Goal: Information Seeking & Learning: Learn about a topic

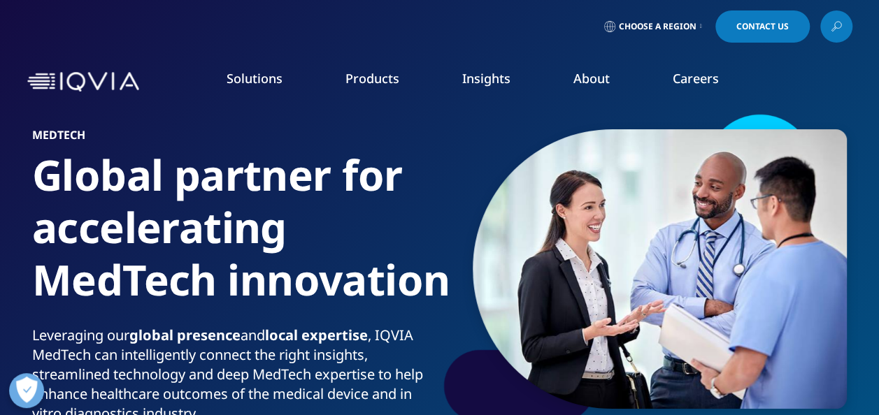
click at [586, 78] on link "About" at bounding box center [591, 78] width 36 height 17
click at [277, 186] on link "Our Story" at bounding box center [343, 187] width 215 height 15
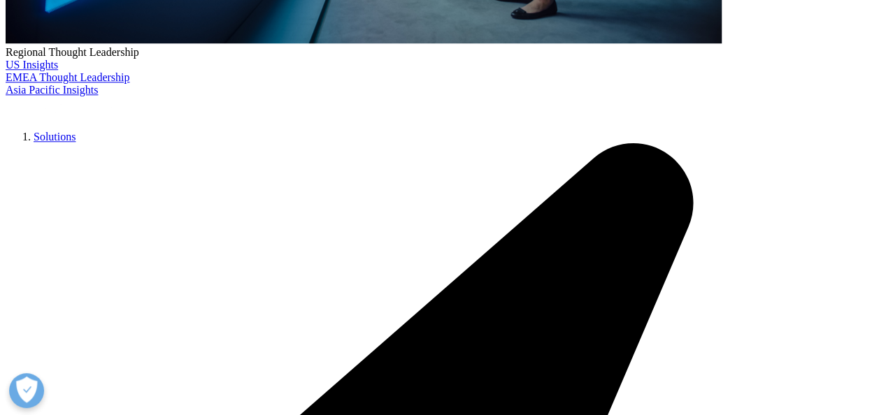
scroll to position [559, 0]
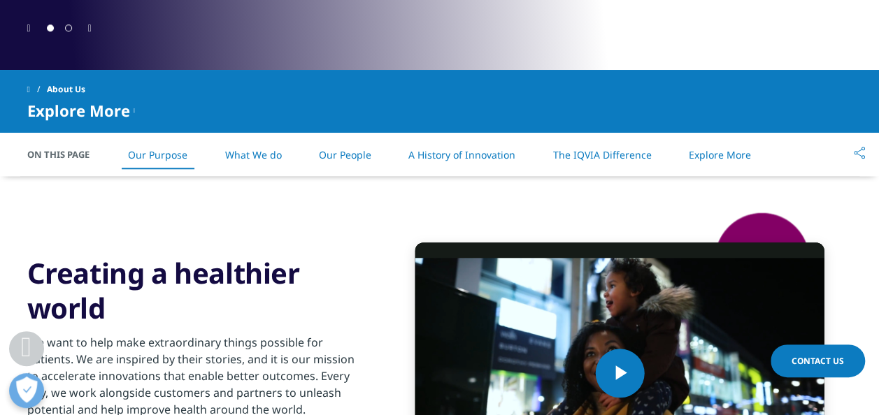
click at [477, 154] on link "A History of Innovation" at bounding box center [461, 154] width 107 height 13
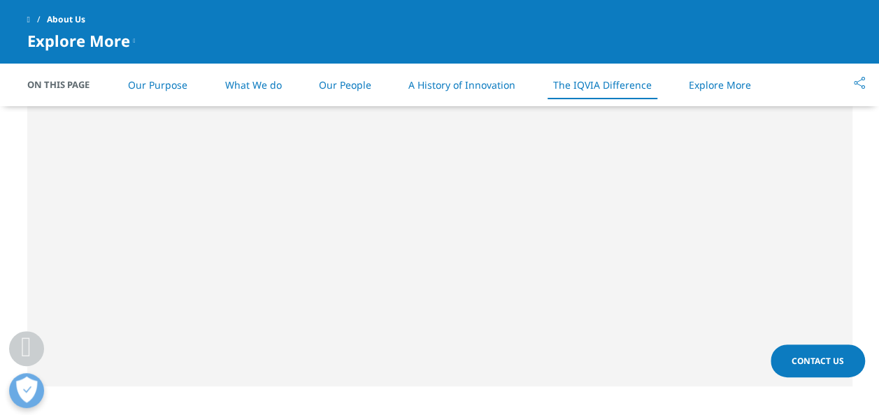
scroll to position [1966, 0]
